Goal: Answer question/provide support

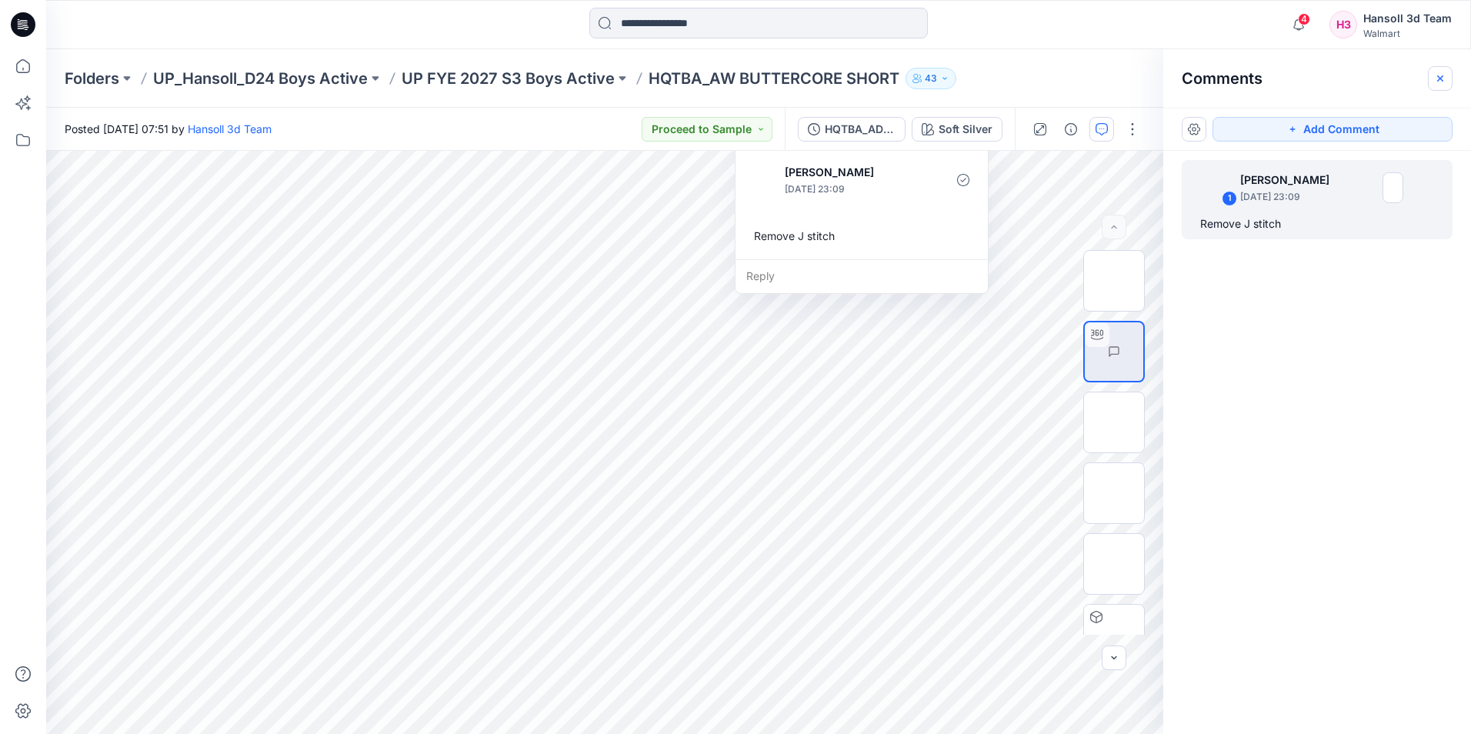
scroll to position [820, 0]
drag, startPoint x: 807, startPoint y: 279, endPoint x: 967, endPoint y: 186, distance: 184.8
click at [807, 279] on div "Reply" at bounding box center [862, 276] width 252 height 34
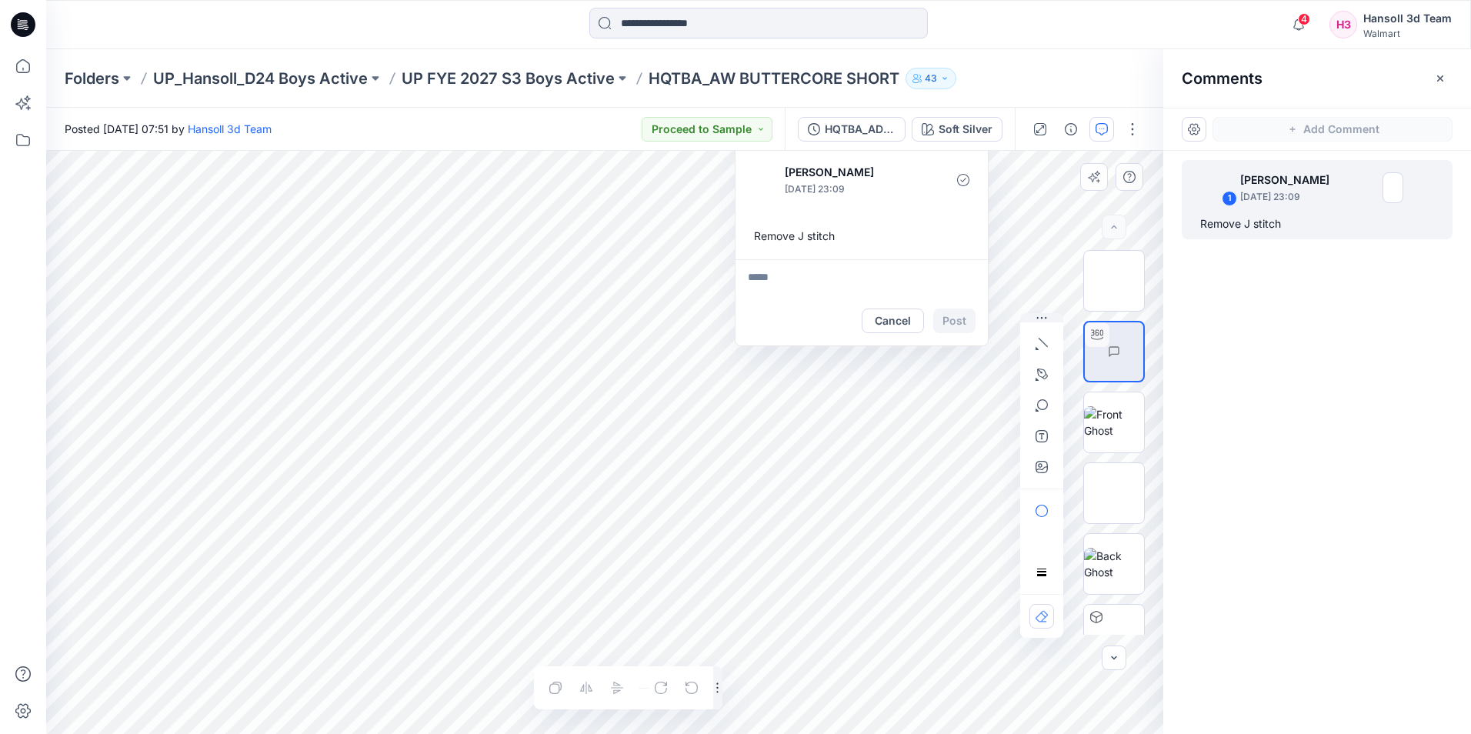
click at [800, 286] on textarea at bounding box center [862, 277] width 252 height 37
type textarea "*"
click at [1081, 68] on div "Folders UP_Hansoll_D24 Boys Active UP FYE 2027 S3 Boys Active HQTBA_AW BUTTERCO…" at bounding box center [699, 79] width 1268 height 22
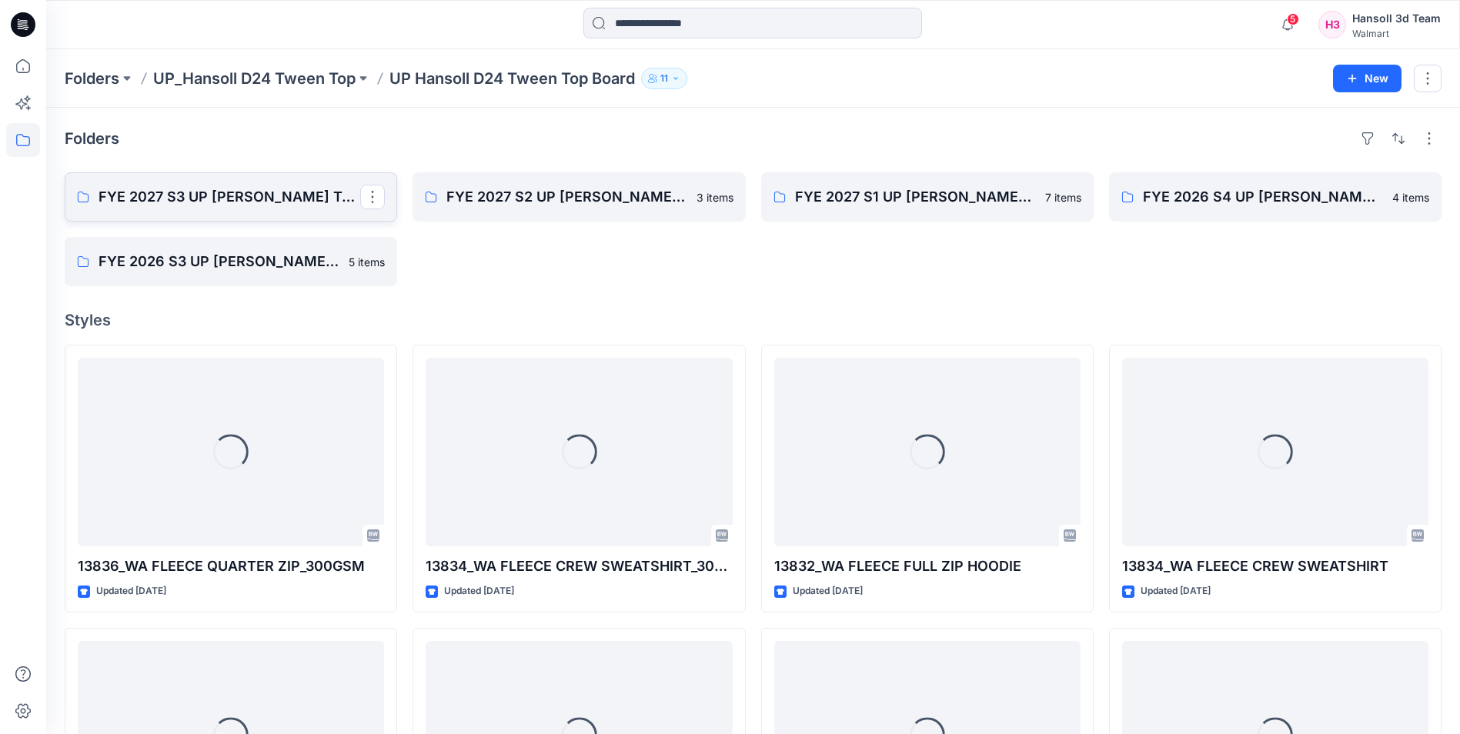
click at [285, 184] on link "FYE 2027 S3 UP [PERSON_NAME] TOP" at bounding box center [231, 196] width 332 height 49
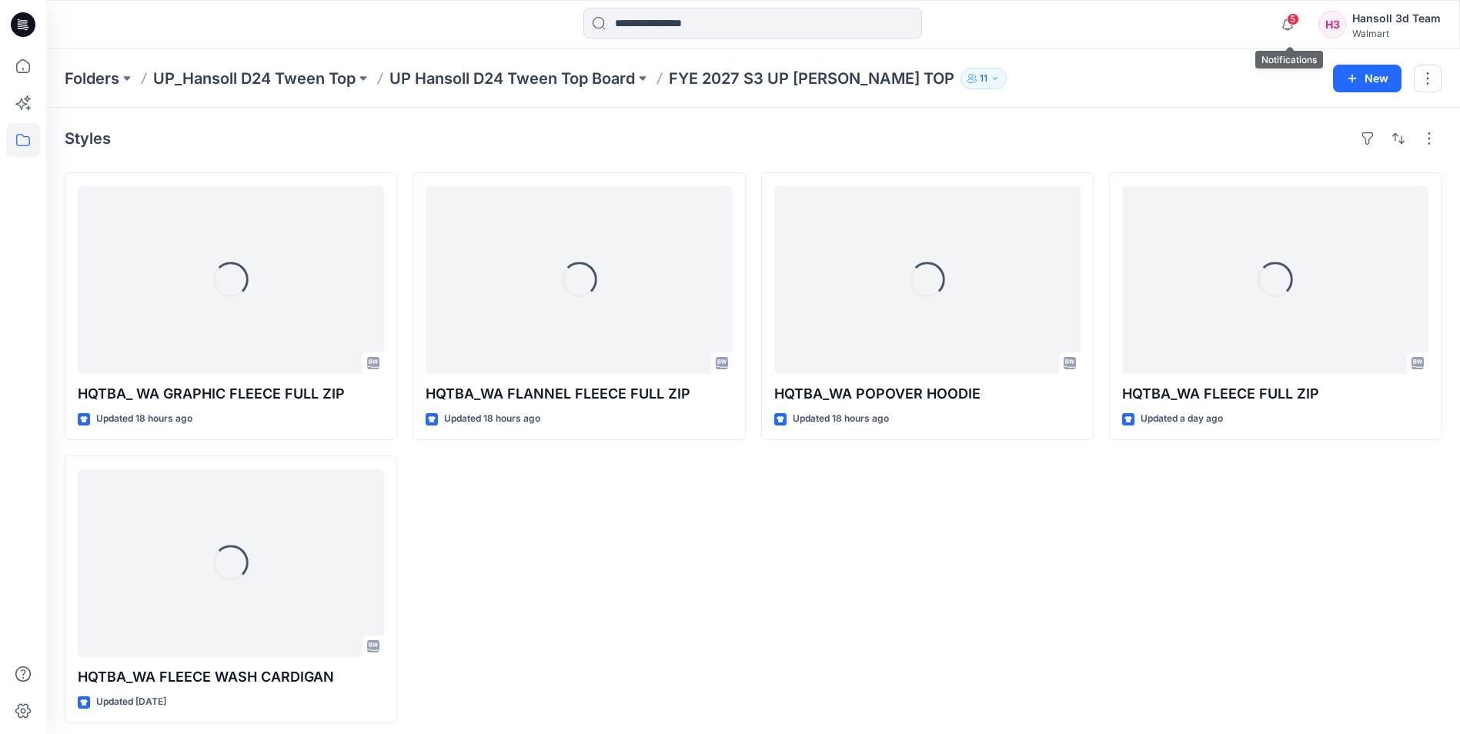
click at [1297, 22] on span "5" at bounding box center [1293, 19] width 12 height 12
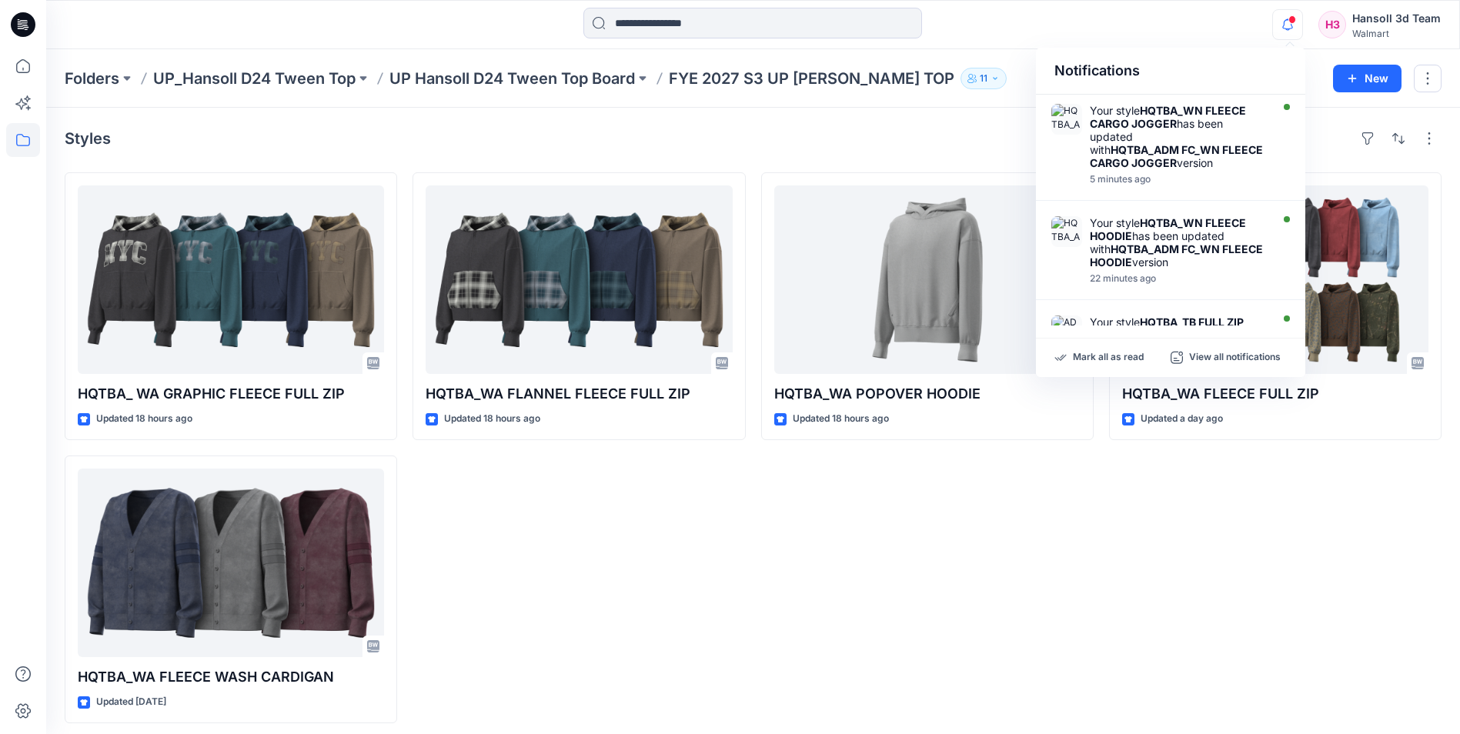
click at [1127, 607] on div "HQTBA_WA FLEECE FULL ZIP Updated a day ago" at bounding box center [1275, 447] width 332 height 551
